Goal: Find specific page/section

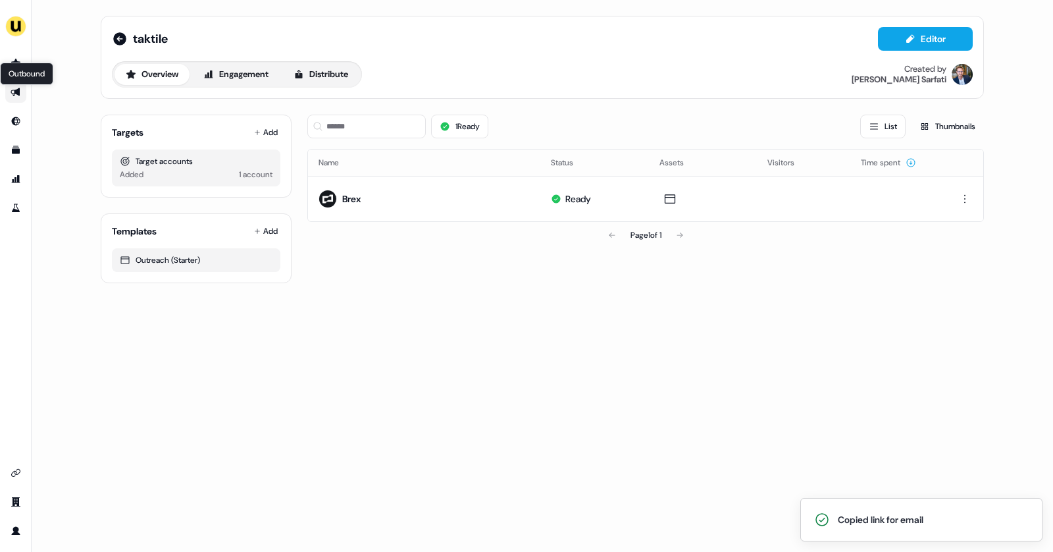
click at [13, 95] on icon "Go to outbound experience" at bounding box center [15, 92] width 9 height 9
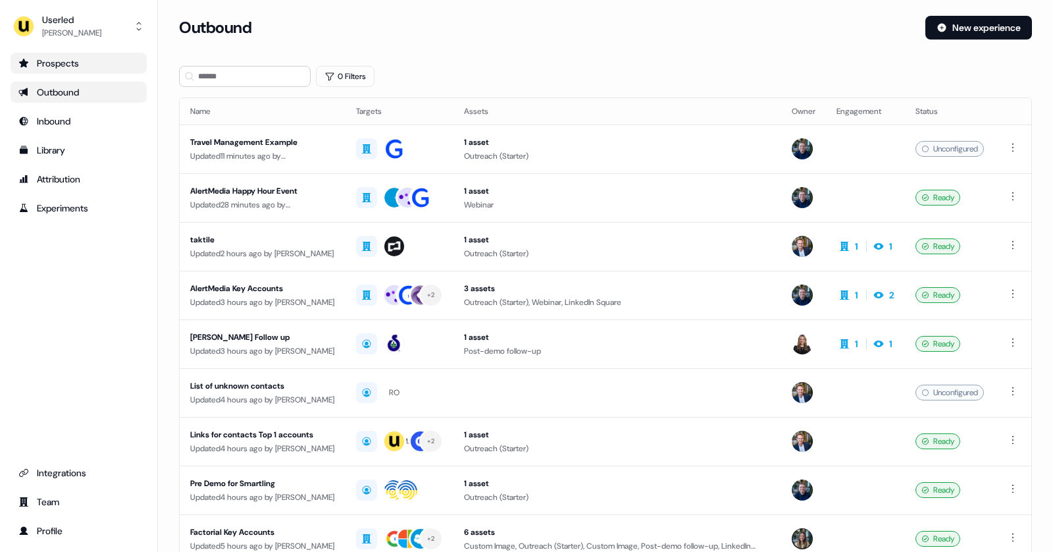
click at [48, 68] on div "Prospects" at bounding box center [78, 63] width 120 height 13
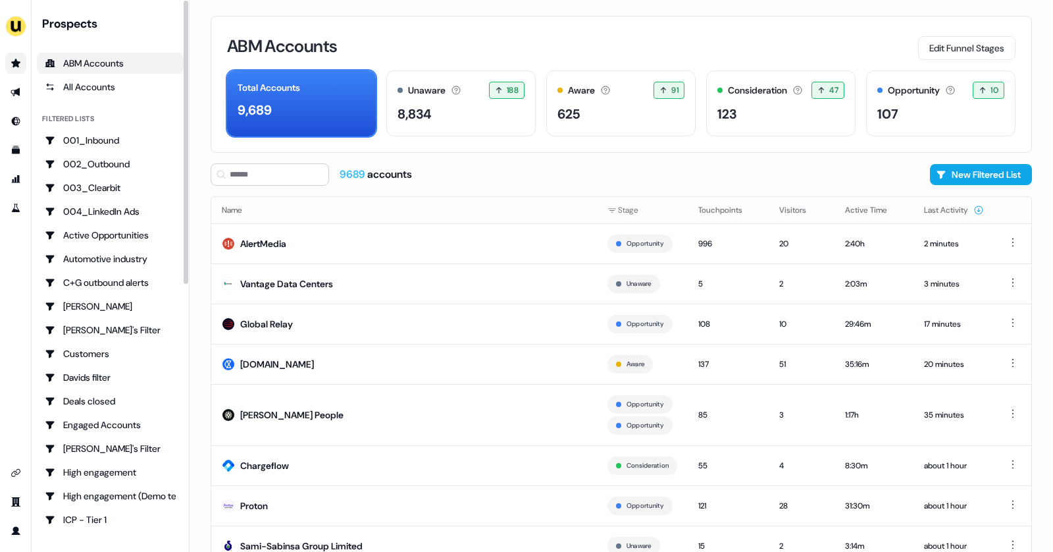
click at [87, 60] on div "ABM Accounts" at bounding box center [110, 63] width 131 height 13
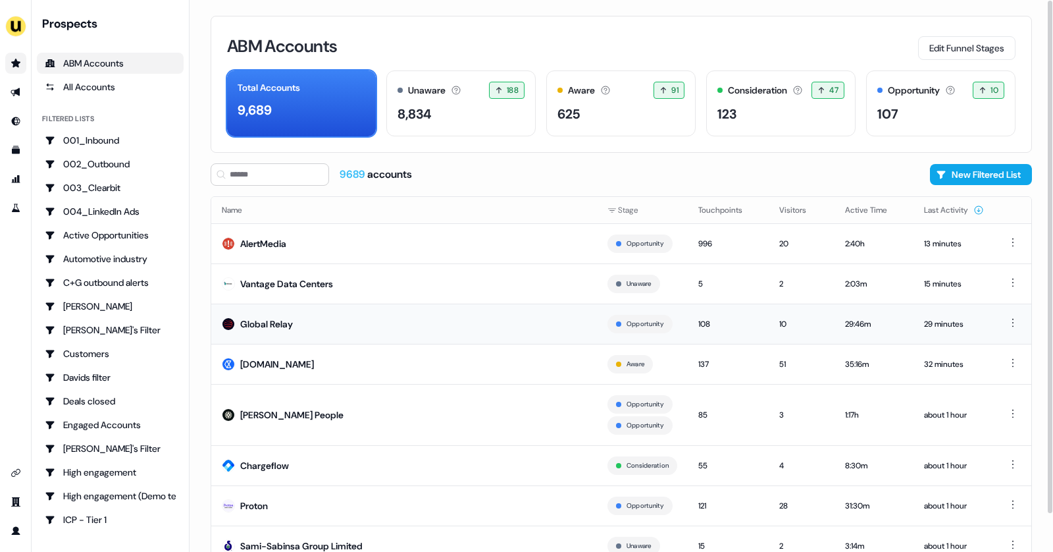
click at [319, 331] on td "Global Relay" at bounding box center [404, 324] width 386 height 40
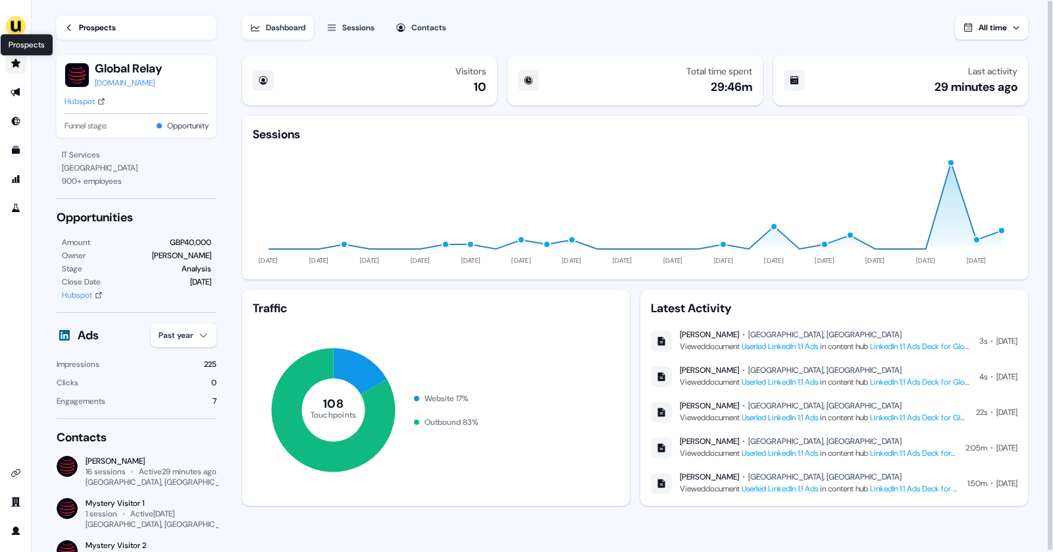
click at [12, 61] on icon "Go to prospects" at bounding box center [15, 63] width 9 height 9
